Goal: Information Seeking & Learning: Learn about a topic

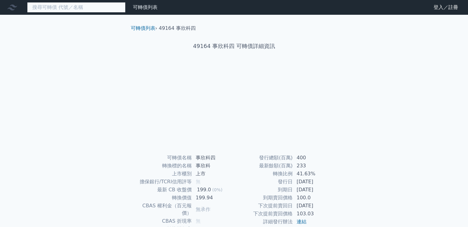
click at [58, 6] on input at bounding box center [76, 7] width 99 height 10
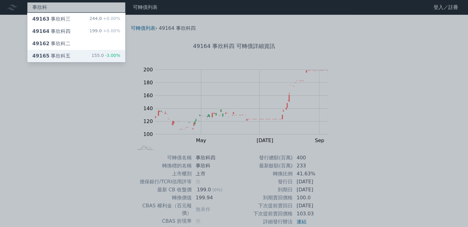
type input "事欣科"
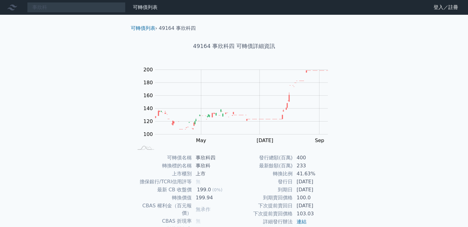
click at [61, 56] on div "事欣科 可轉債列表 財務數據 可轉債列表 財務數據 登入／註冊 登入／註冊 可轉債列表 › 49164 事欣科四 49164 事欣科四 可轉債詳細資訊 Zoo…" at bounding box center [234, 146] width 468 height 293
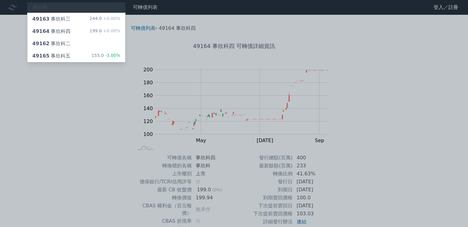
click at [61, 56] on div "49165 事欣科五" at bounding box center [51, 55] width 38 height 7
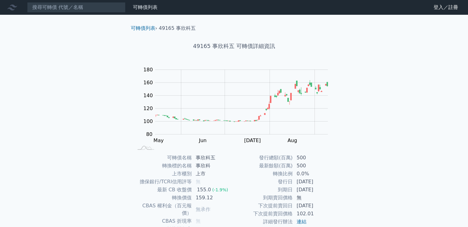
click at [81, 13] on nav "可轉債列表 財務數據 可轉債列表 財務數據 登入／註冊 登入／註冊" at bounding box center [234, 7] width 468 height 15
click at [72, 3] on input at bounding box center [76, 7] width 99 height 10
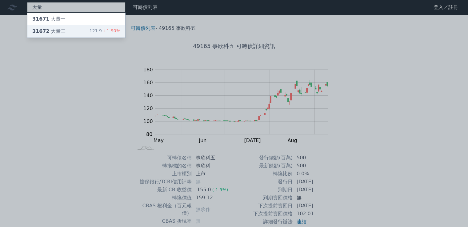
type input "大量"
click at [87, 29] on div "大量 31671 大量一 31672 大量二 121.9 +1.90% 可轉債列表 財務數據 可轉債列表 財務數據 登入／註冊 登入／註冊 可轉債列表 › 4…" at bounding box center [234, 146] width 468 height 293
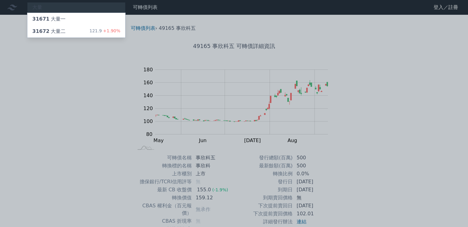
click at [87, 29] on div "31672 大量二 121.9 +1.90%" at bounding box center [76, 31] width 98 height 12
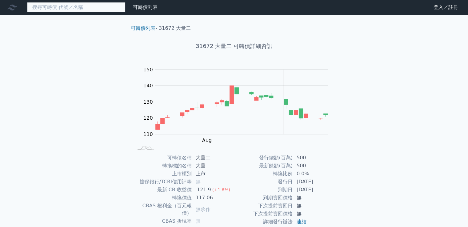
click at [76, 5] on input at bounding box center [76, 7] width 99 height 10
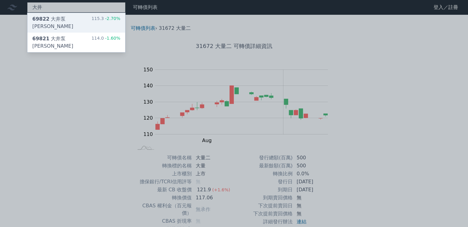
type input "大井"
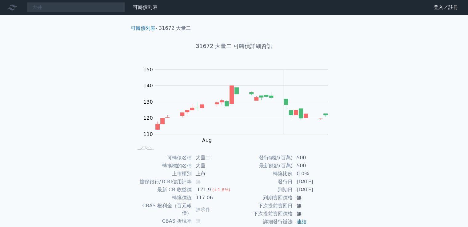
click at [75, 20] on div "大井 可轉債列表 財務數據 可轉債列表 財務數據 登入／註冊 登入／註冊 可轉債列表 › 31672 大量二 31672 大量二 可轉債詳細資訊 Zoom O…" at bounding box center [234, 146] width 468 height 293
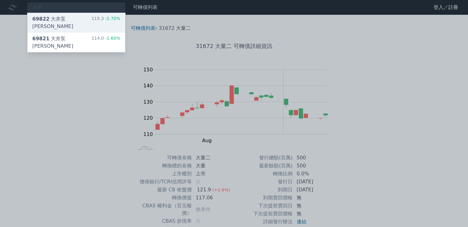
click at [75, 20] on div "69822 大井泵浦二 115.3 -2.70%" at bounding box center [76, 23] width 98 height 20
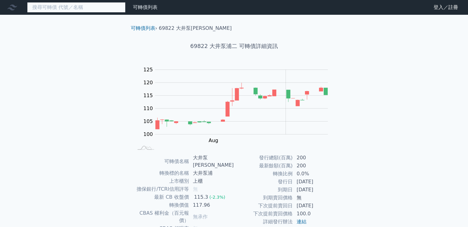
click at [78, 5] on input at bounding box center [76, 7] width 99 height 10
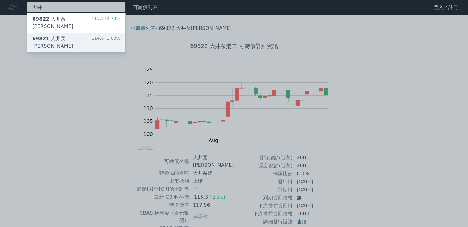
type input "大井"
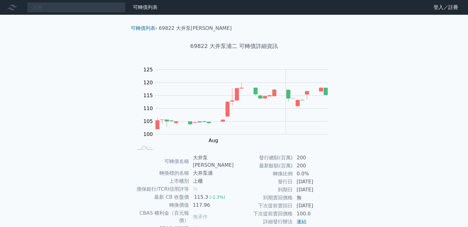
click at [79, 34] on div "大井 可轉債列表 財務數據 可轉債列表 財務數據 登入／註冊 登入／註冊 可轉債列表 › 69822 大井泵浦二 69822 大井泵浦二 可轉債詳細資訊 Zo…" at bounding box center [234, 150] width 468 height 300
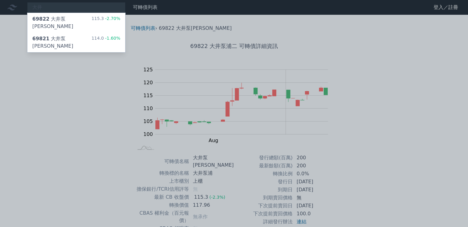
click at [79, 34] on div "69821 大井泵浦一 114.0 -1.60%" at bounding box center [76, 43] width 98 height 20
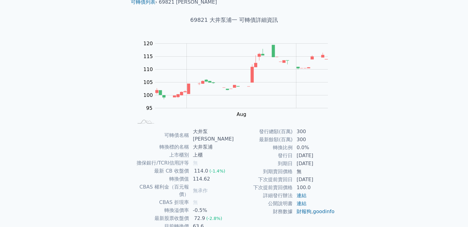
scroll to position [58, 0]
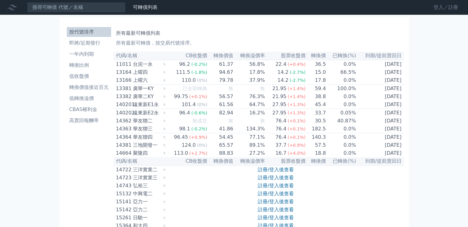
click at [452, 9] on link "登入／註冊" at bounding box center [446, 7] width 34 height 10
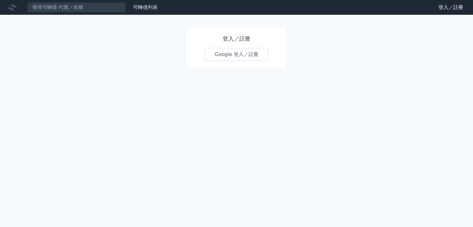
click at [214, 52] on link "Google 登入／註冊" at bounding box center [236, 54] width 64 height 13
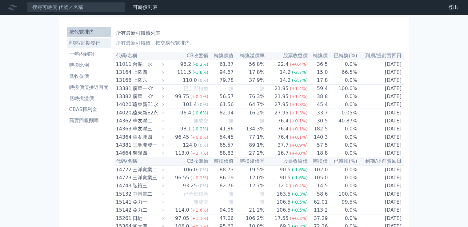
click at [81, 43] on li "即將/近期發行" at bounding box center [89, 42] width 44 height 7
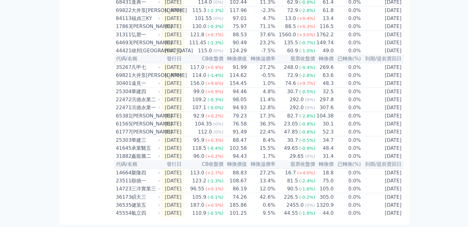
scroll to position [235, 0]
click at [326, 179] on td "75.0" at bounding box center [325, 181] width 18 height 8
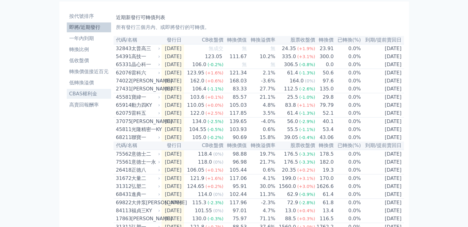
scroll to position [0, 0]
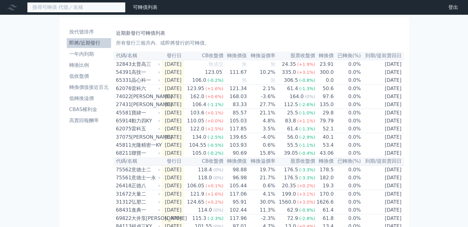
click at [105, 7] on input at bounding box center [76, 7] width 99 height 10
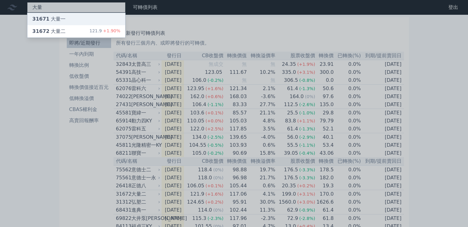
type input "大量"
click at [92, 22] on div "31671 大量一" at bounding box center [76, 19] width 98 height 12
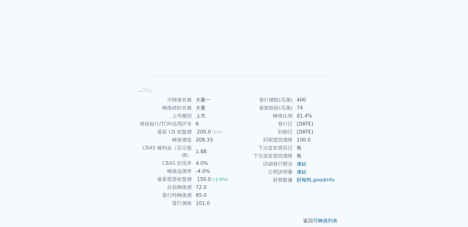
scroll to position [58, 0]
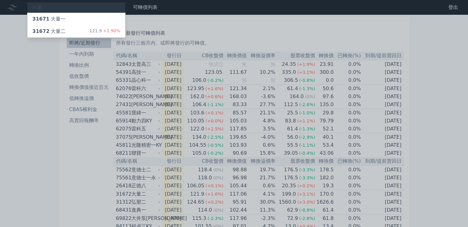
click at [406, 133] on div at bounding box center [234, 113] width 468 height 227
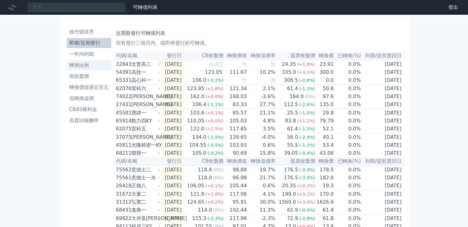
click at [89, 67] on li "轉換比例" at bounding box center [89, 65] width 44 height 7
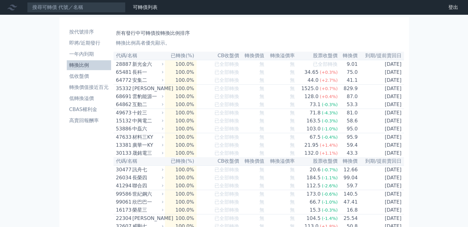
click at [281, 58] on th "轉換溢價率" at bounding box center [280, 56] width 31 height 8
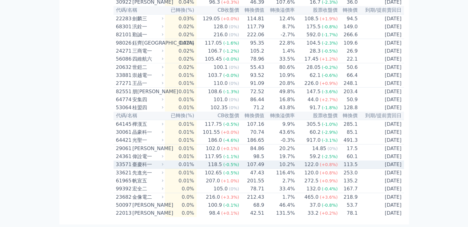
scroll to position [1648, 0]
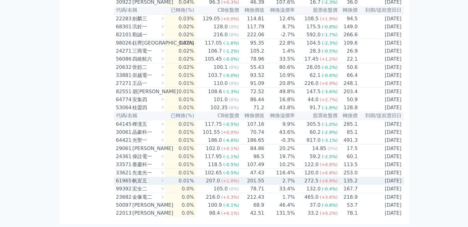
click at [193, 177] on td "0.01%" at bounding box center [181, 181] width 32 height 8
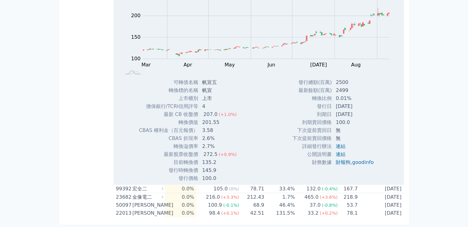
scroll to position [1678, 0]
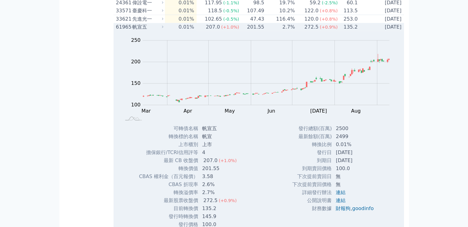
click at [181, 31] on td "0.01%" at bounding box center [181, 27] width 32 height 8
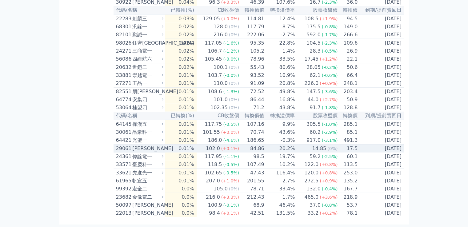
scroll to position [1648, 0]
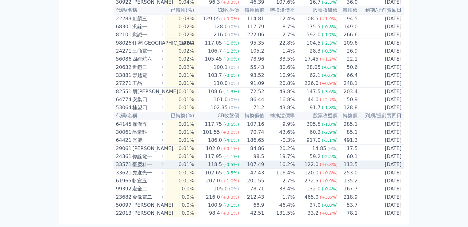
click at [176, 161] on td "0.01%" at bounding box center [181, 165] width 32 height 8
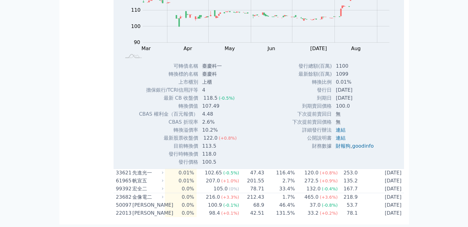
scroll to position [1694, 0]
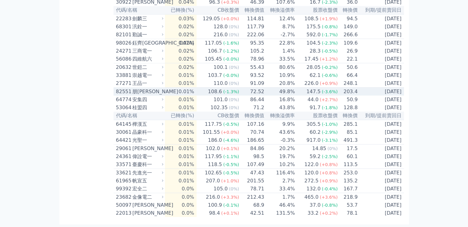
click at [185, 88] on td "0.01%" at bounding box center [181, 92] width 32 height 8
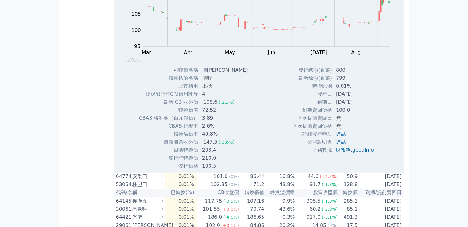
scroll to position [1694, 0]
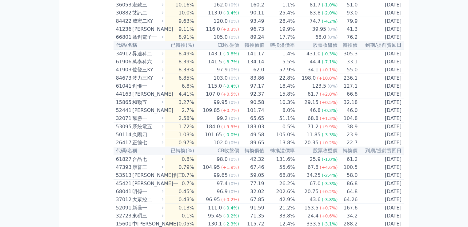
scroll to position [1124, 0]
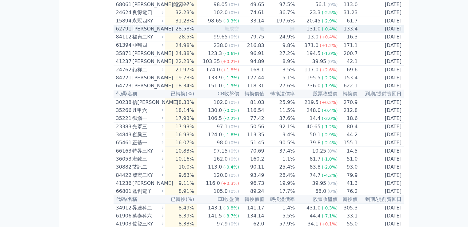
click at [160, 33] on div "[PERSON_NAME]" at bounding box center [147, 28] width 30 height 7
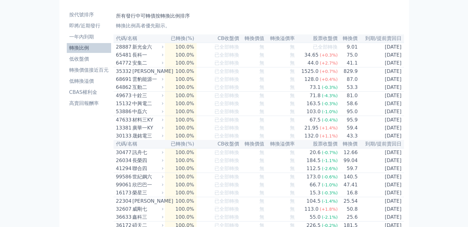
scroll to position [0, 0]
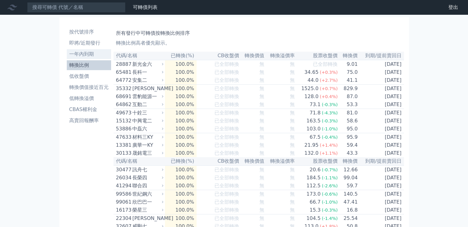
click at [98, 55] on li "一年內到期" at bounding box center [89, 54] width 44 height 7
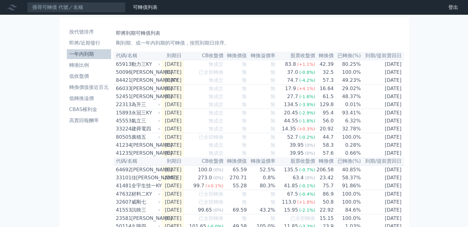
click at [89, 55] on li "一年內到期" at bounding box center [89, 54] width 44 height 7
click at [79, 7] on input at bounding box center [76, 7] width 99 height 10
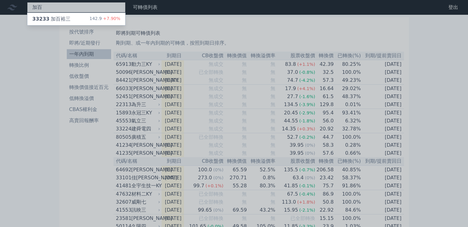
type input "加"
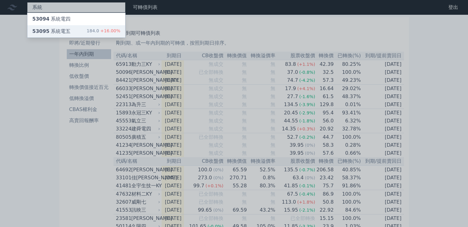
type input "系統"
click at [101, 28] on span "+16.00%" at bounding box center [109, 30] width 21 height 5
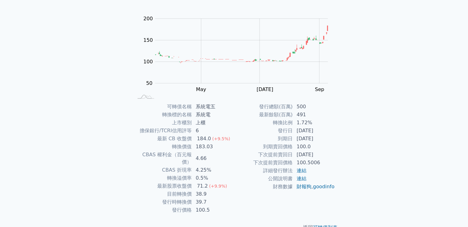
scroll to position [58, 0]
